Goal: Find specific page/section: Find specific page/section

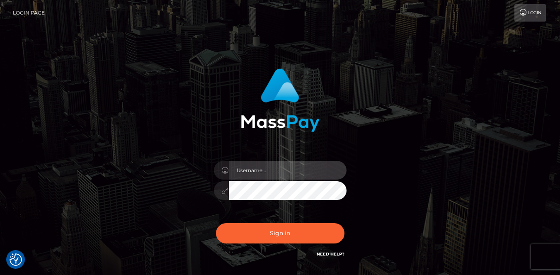
type input "vlad"
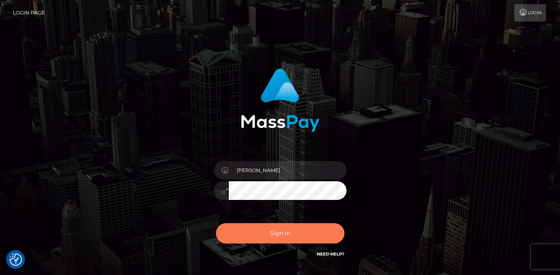
click at [263, 225] on button "Sign in" at bounding box center [280, 233] width 128 height 20
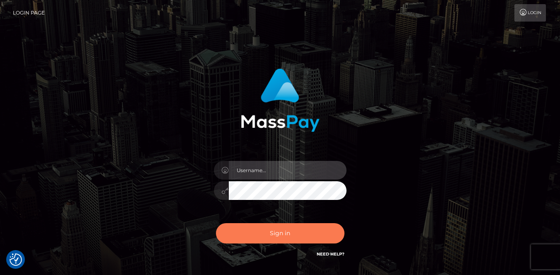
type input "vlad"
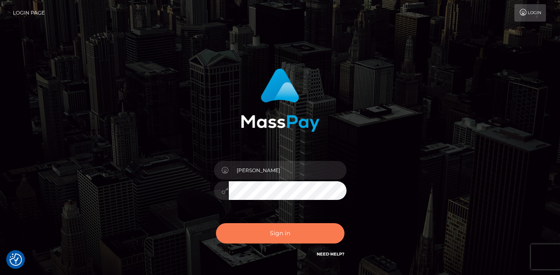
click at [263, 227] on button "Sign in" at bounding box center [280, 233] width 128 height 20
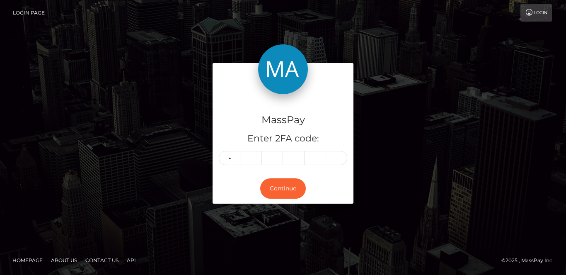
type input "8"
type input "3"
type input "8"
type input "5"
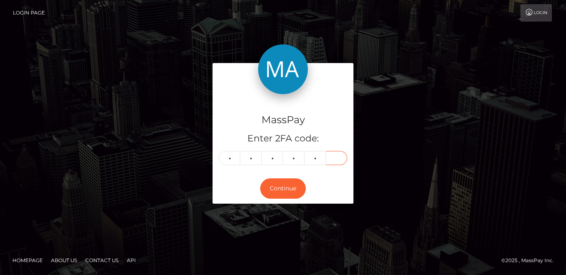
type input "3"
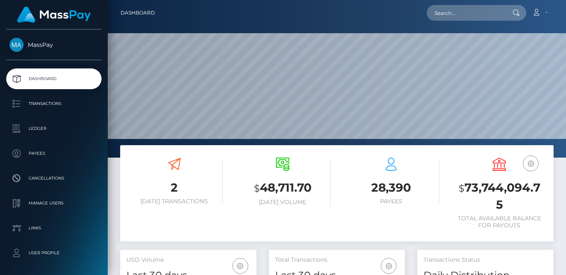
scroll to position [147, 136]
click at [453, 16] on input "text" at bounding box center [466, 13] width 78 height 16
paste input "c226cdde-955e-445d-896d-5a8994de8bd1"
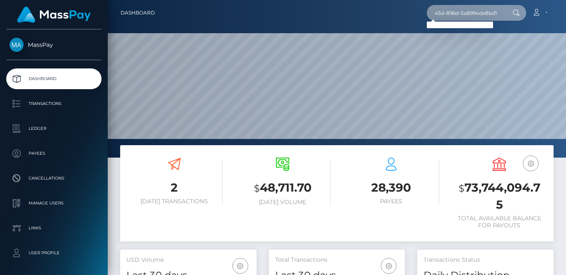
type input "c226cdde-955e-445d-896d-5a8994de8bd1"
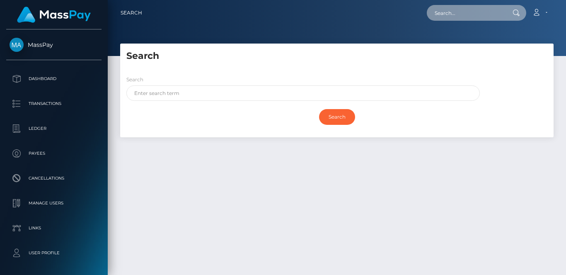
click at [441, 12] on input "text" at bounding box center [466, 13] width 78 height 16
paste input "00266608-fa45-4c9c-b584-58ec29ded5fd"
type input "00266608-fa45-4c9c-b584-58ec29ded5fd"
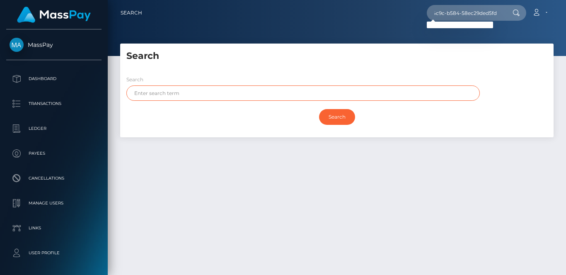
click at [211, 90] on input "text" at bounding box center [302, 92] width 353 height 15
type input "nawaz"
click at [319, 109] on input "Search" at bounding box center [337, 117] width 36 height 16
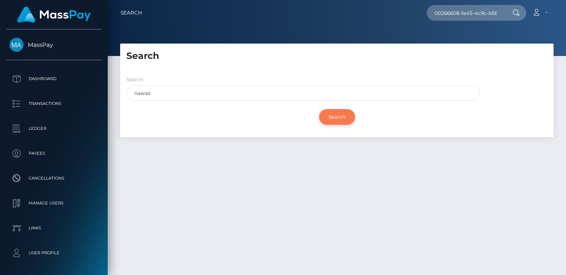
click at [331, 114] on input "Search" at bounding box center [337, 117] width 36 height 16
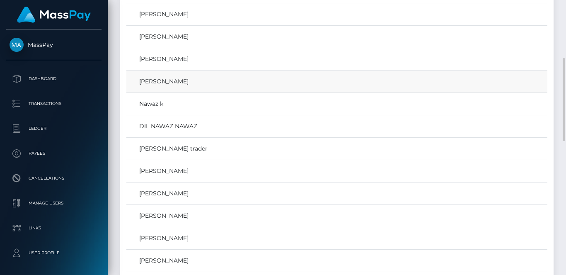
scroll to position [468, 0]
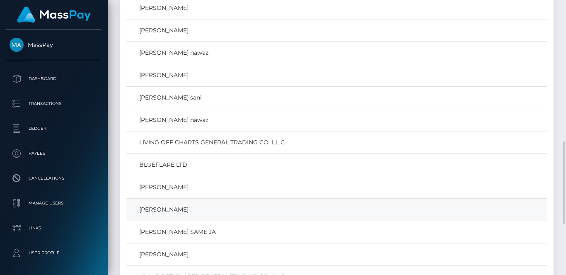
click at [193, 209] on link "MOHAMMED HASHIM NAWAZ" at bounding box center [336, 209] width 415 height 12
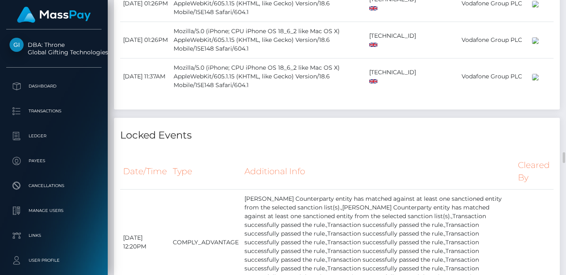
scroll to position [3572, 0]
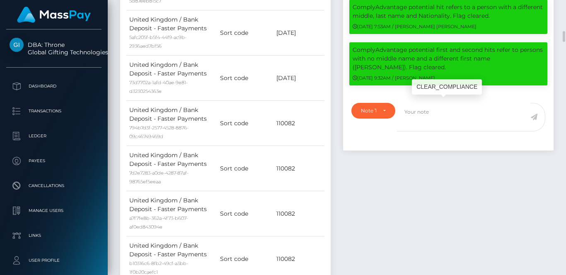
scroll to position [99, 136]
